Goal: Contribute content: Contribute content

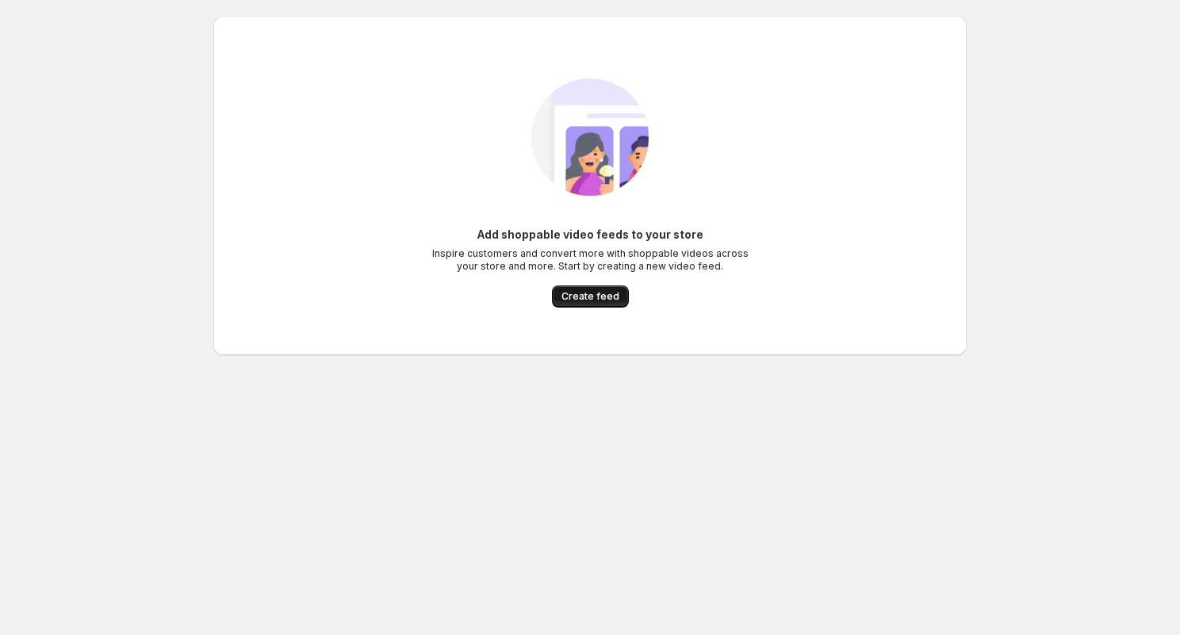
click at [590, 299] on span "Create feed" at bounding box center [590, 296] width 58 height 13
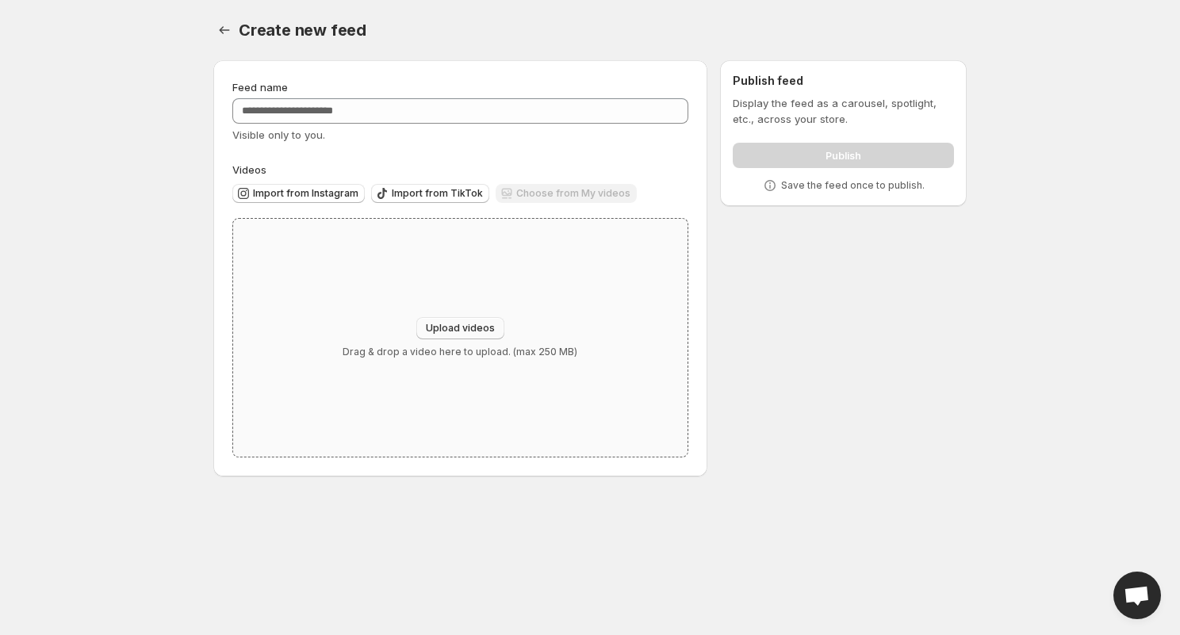
click at [440, 330] on span "Upload videos" at bounding box center [460, 328] width 69 height 13
type input "**********"
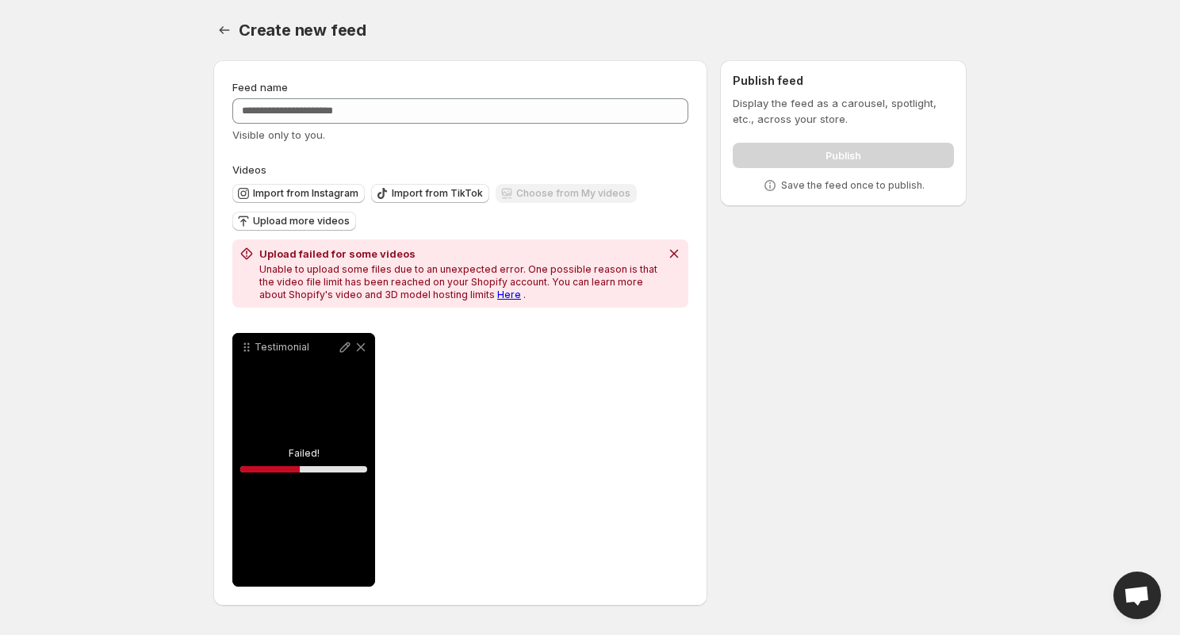
click at [497, 293] on link "Here" at bounding box center [509, 295] width 24 height 12
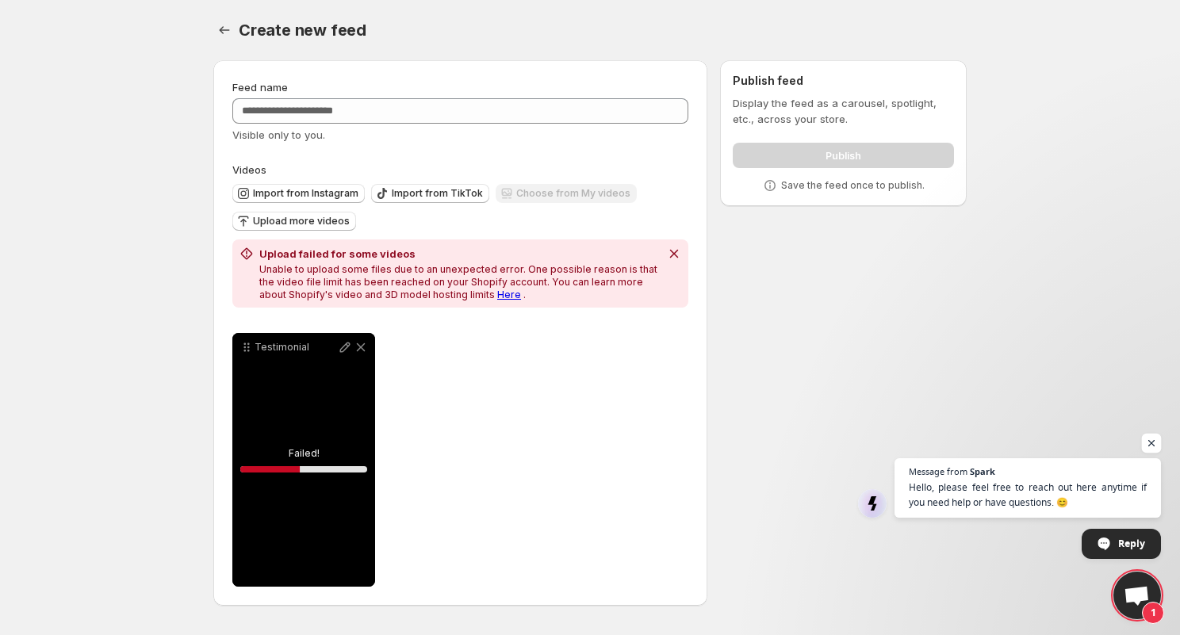
click at [1152, 444] on span "Open chat" at bounding box center [1152, 444] width 20 height 20
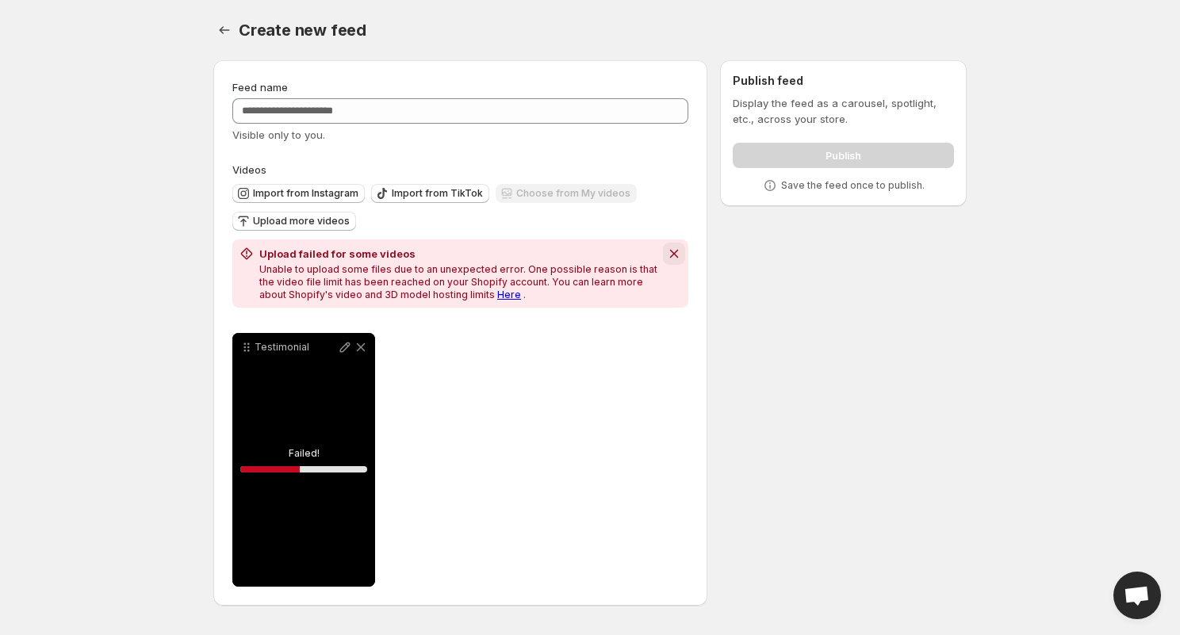
click at [674, 256] on icon "Dismiss notification" at bounding box center [674, 254] width 16 height 16
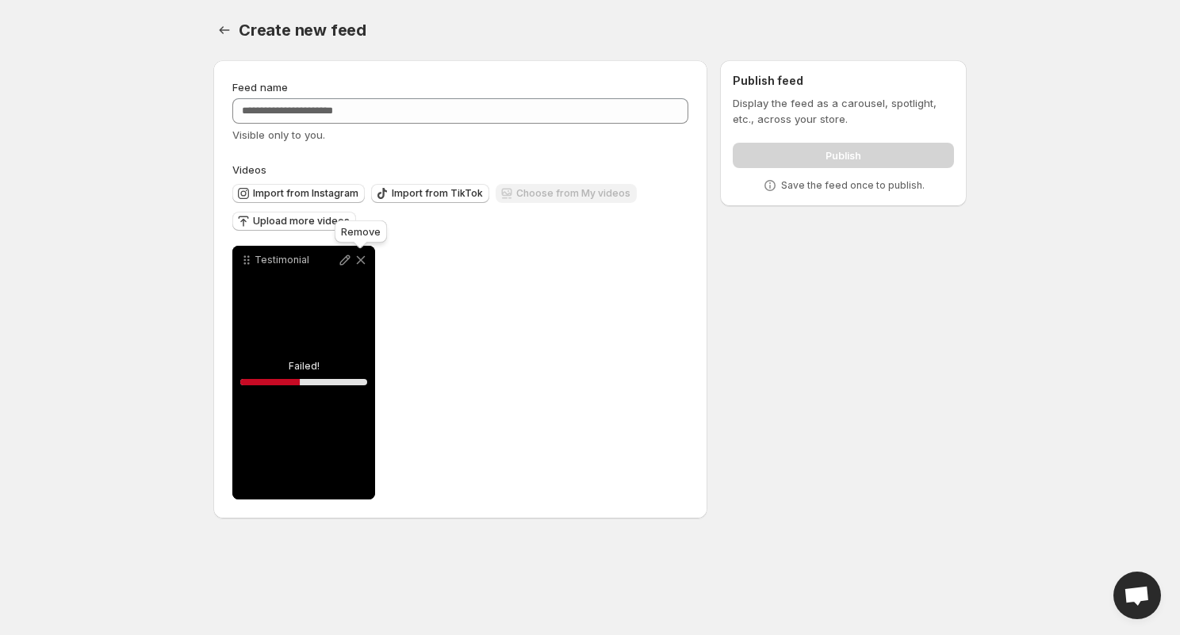
click at [362, 263] on icon at bounding box center [361, 260] width 16 height 16
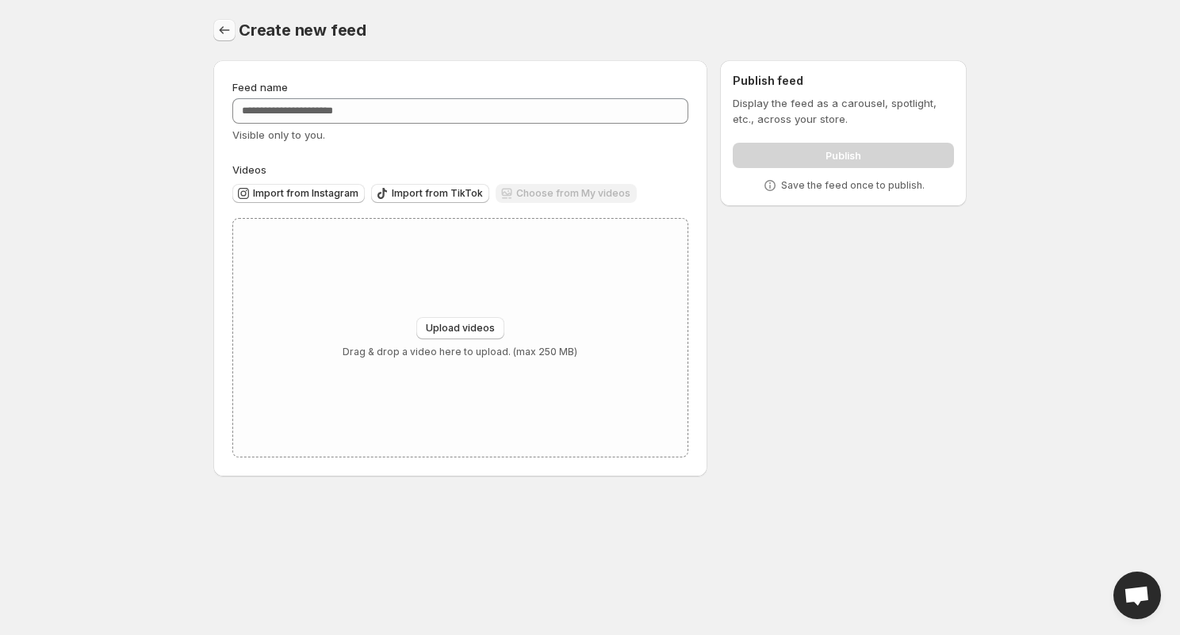
click at [228, 29] on icon "Settings" at bounding box center [224, 30] width 16 height 16
click at [226, 34] on icon "Settings" at bounding box center [224, 30] width 16 height 16
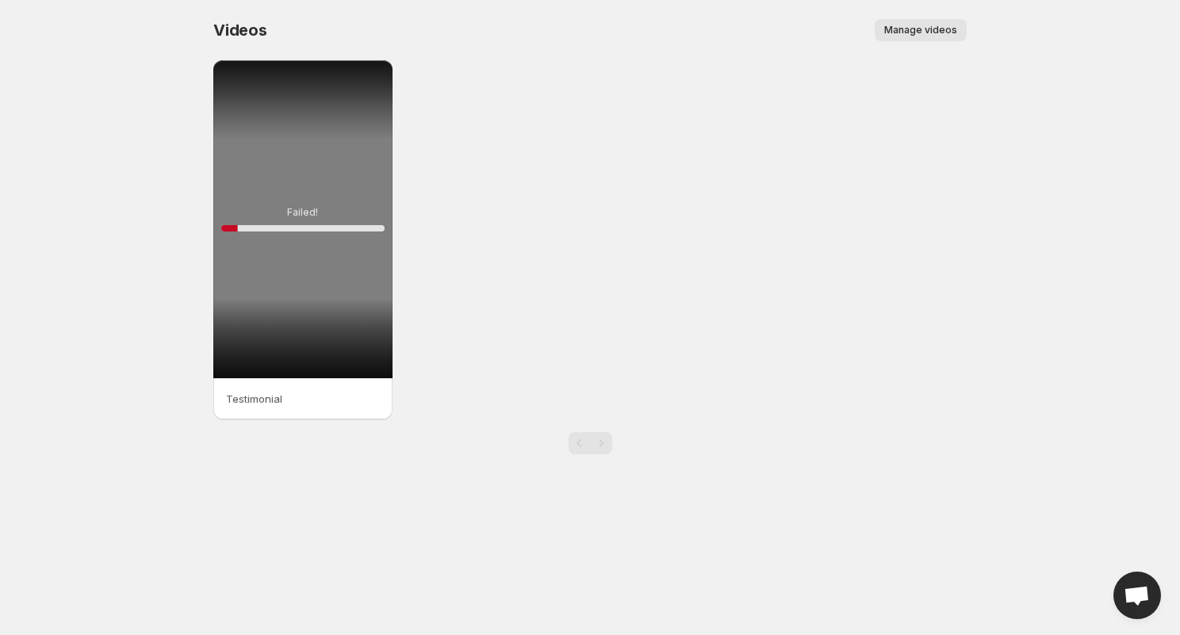
click at [925, 29] on span "Manage videos" at bounding box center [920, 30] width 73 height 13
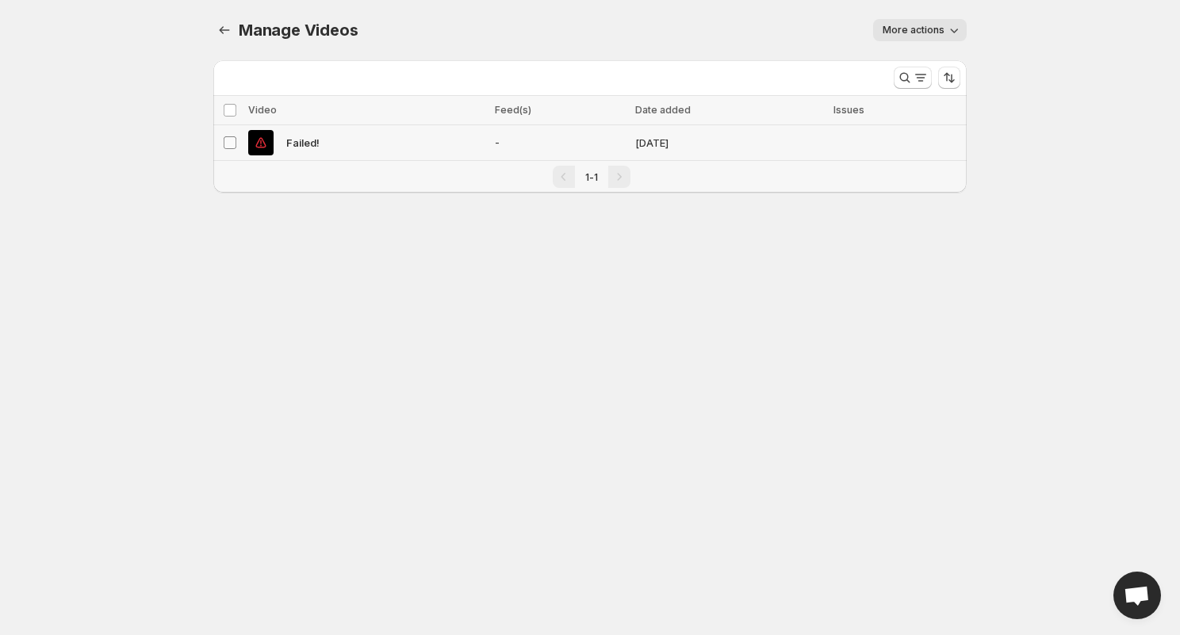
click at [236, 140] on span at bounding box center [230, 143] width 14 height 14
click at [940, 101] on button "Delete" at bounding box center [938, 110] width 44 height 19
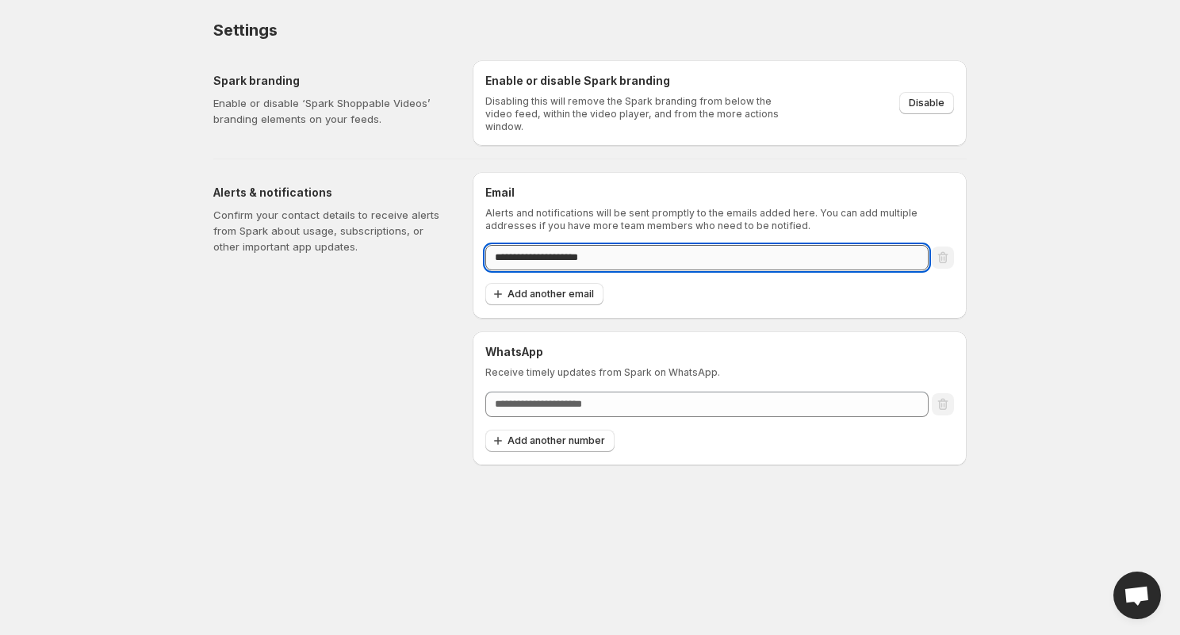
click at [672, 252] on input "**********" at bounding box center [706, 257] width 443 height 25
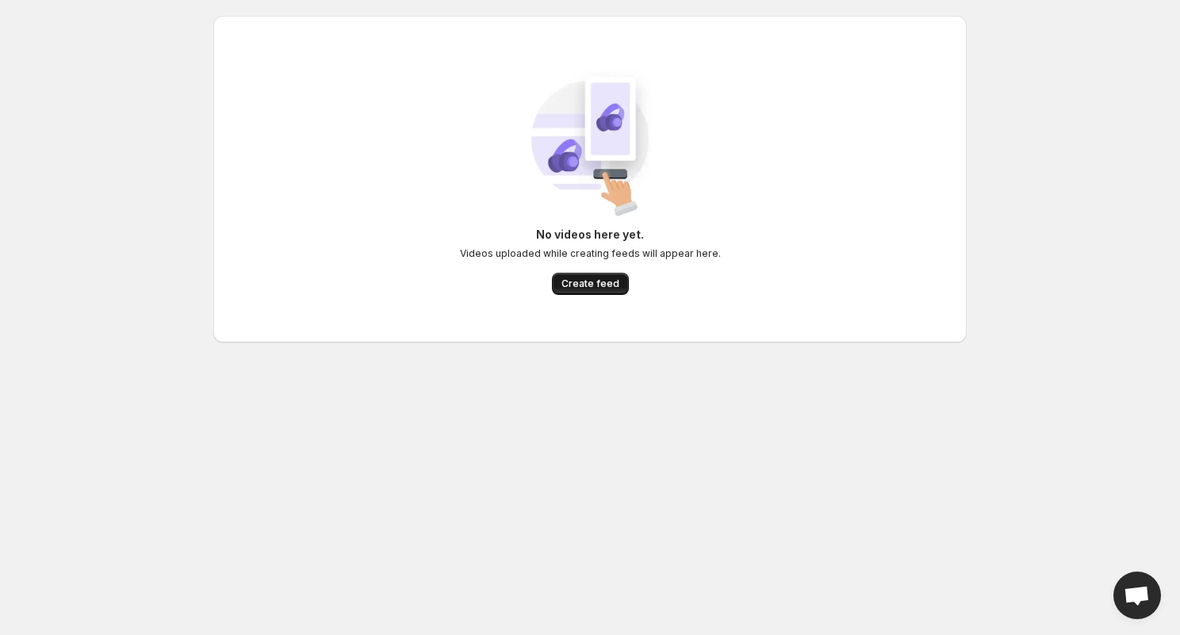
click at [596, 282] on span "Create feed" at bounding box center [590, 284] width 58 height 13
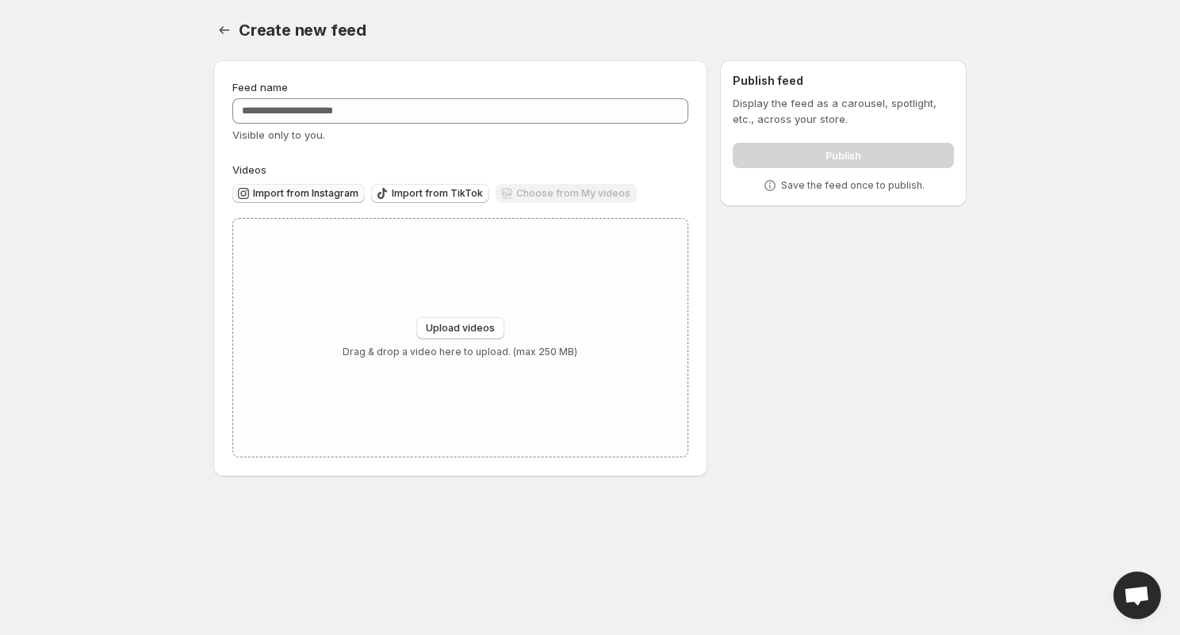
click at [293, 194] on span "Import from Instagram" at bounding box center [305, 193] width 105 height 13
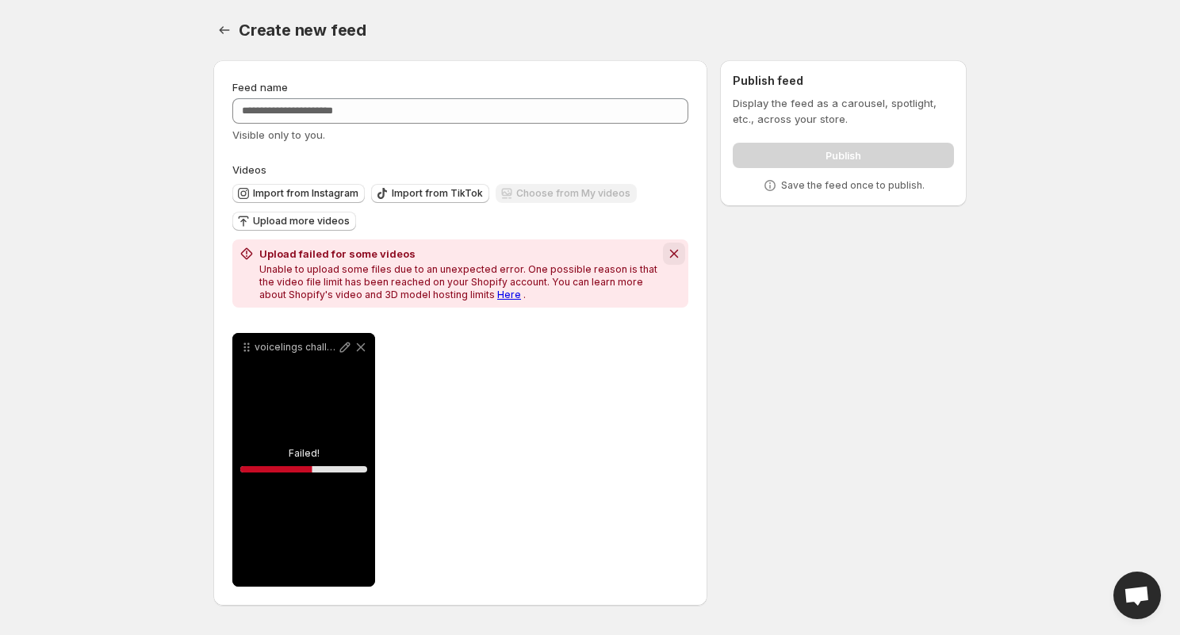
click at [678, 250] on icon "Dismiss notification" at bounding box center [674, 254] width 16 height 16
